Goal: Use online tool/utility: Utilize a website feature to perform a specific function

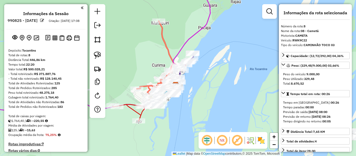
select select "**********"
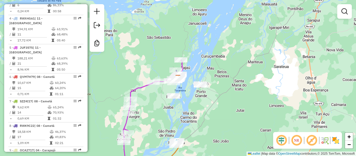
scroll to position [263, 0]
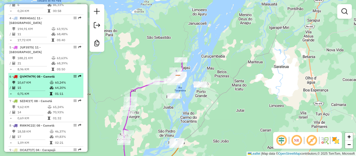
click at [50, 92] on icon at bounding box center [51, 93] width 3 height 3
select select "**********"
